Goal: Task Accomplishment & Management: Manage account settings

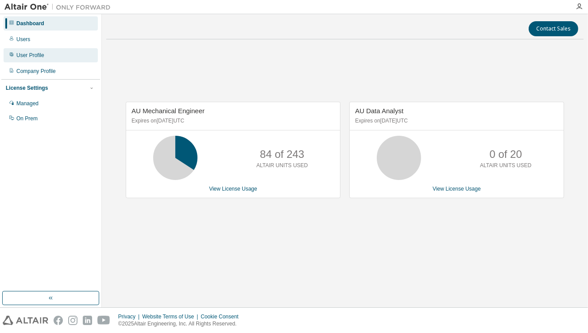
click at [29, 55] on div "User Profile" at bounding box center [30, 55] width 28 height 7
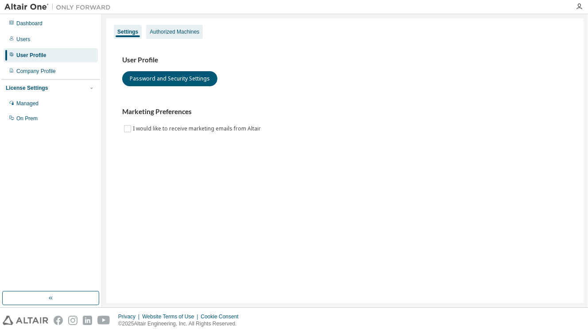
click at [168, 31] on div "Authorized Machines" at bounding box center [175, 31] width 50 height 7
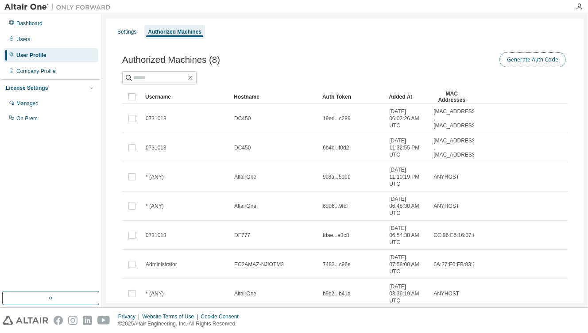
click at [527, 64] on button "Generate Auth Code" at bounding box center [532, 59] width 66 height 15
